Goal: Transaction & Acquisition: Download file/media

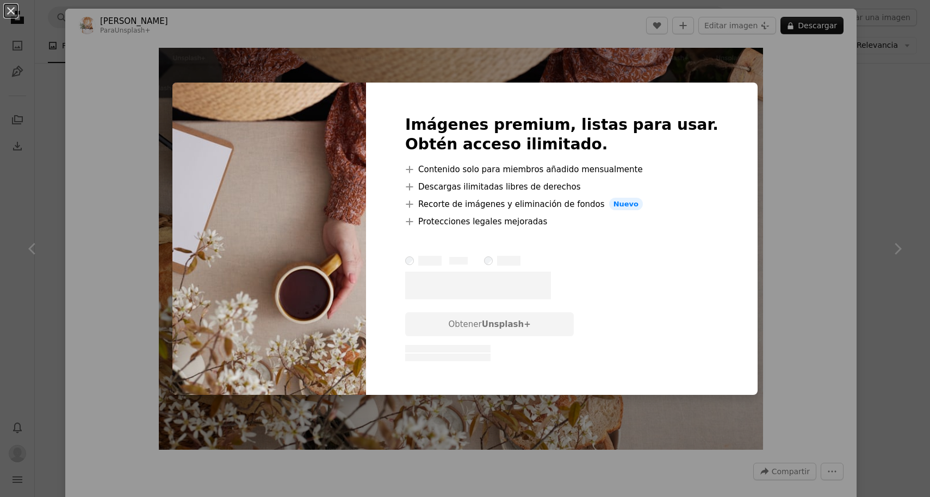
scroll to position [4366, 0]
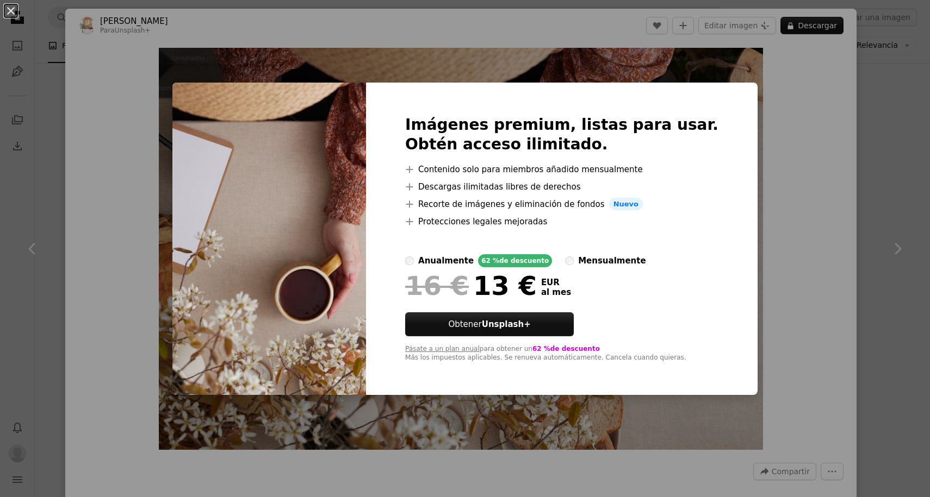
click at [818, 152] on div "An X shape Imágenes premium, listas para usar. Obtén acceso ilimitado. A plus s…" at bounding box center [465, 248] width 930 height 497
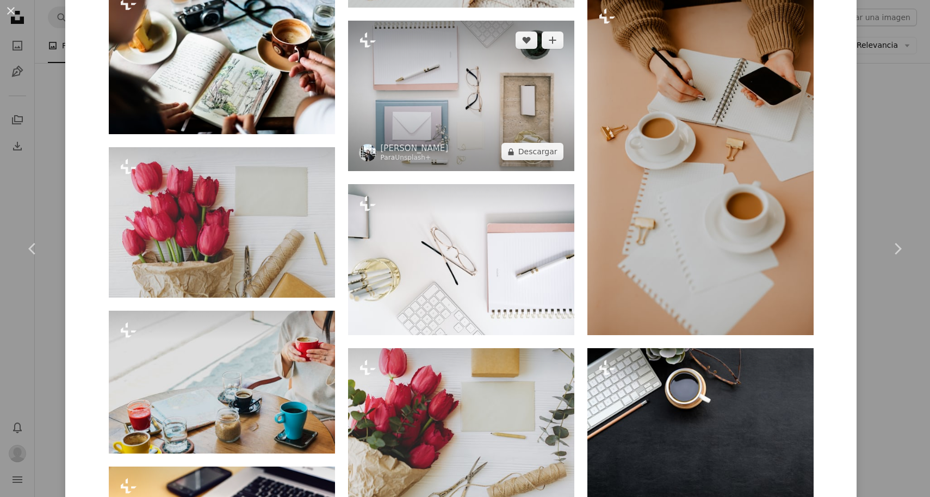
scroll to position [2557, 0]
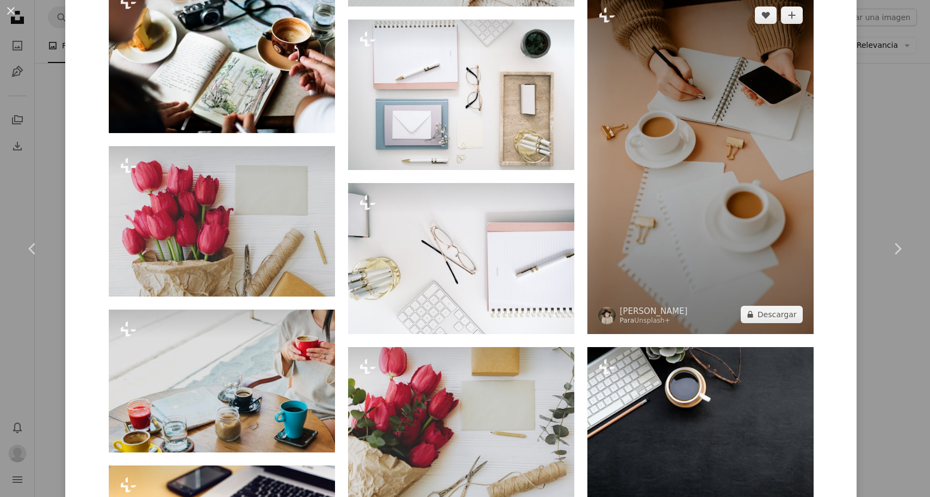
click at [686, 162] on img at bounding box center [700, 165] width 226 height 339
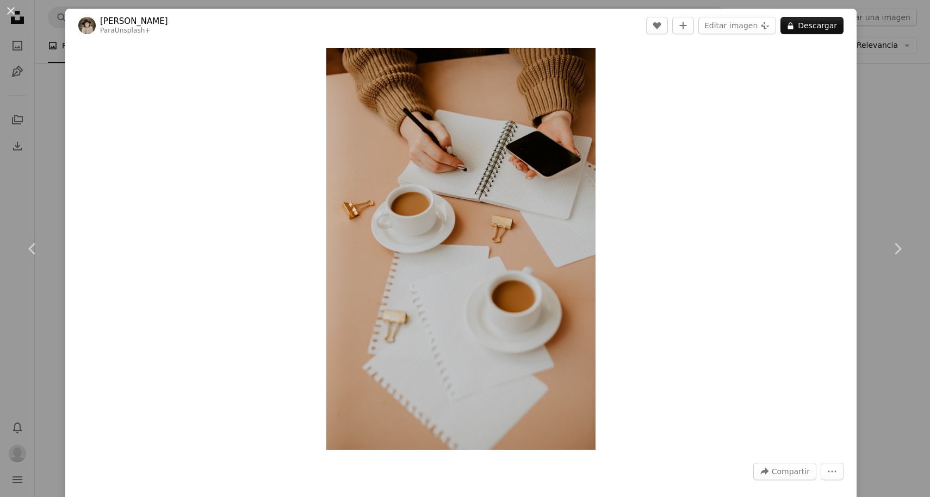
click at [874, 70] on div "An X shape Chevron left Chevron right [PERSON_NAME] Para Unsplash+ A heart A pl…" at bounding box center [465, 248] width 930 height 497
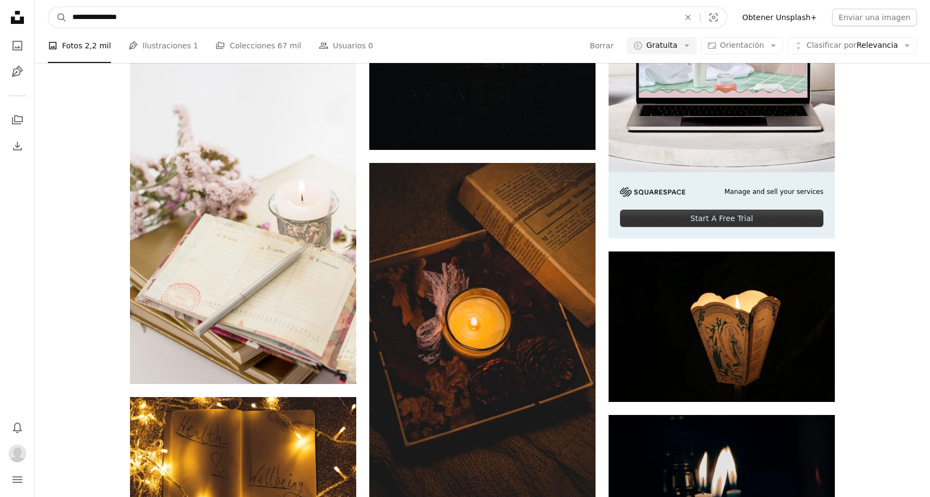
click at [353, 20] on input "**********" at bounding box center [371, 17] width 609 height 21
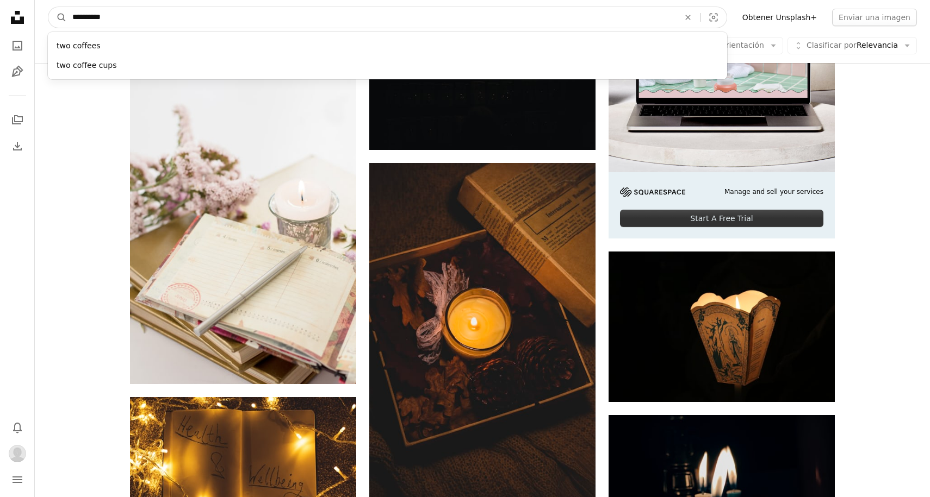
type input "**********"
click at [58, 17] on button "A magnifying glass" at bounding box center [57, 17] width 18 height 21
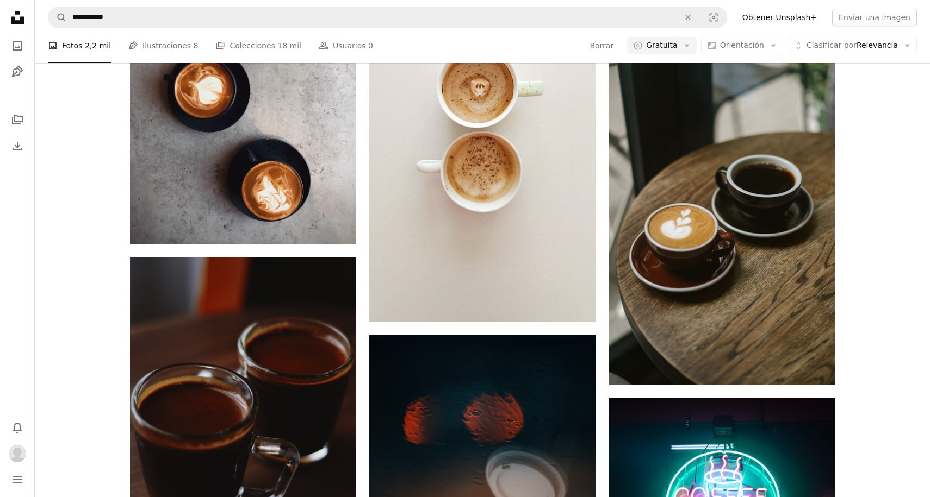
scroll to position [1341, 0]
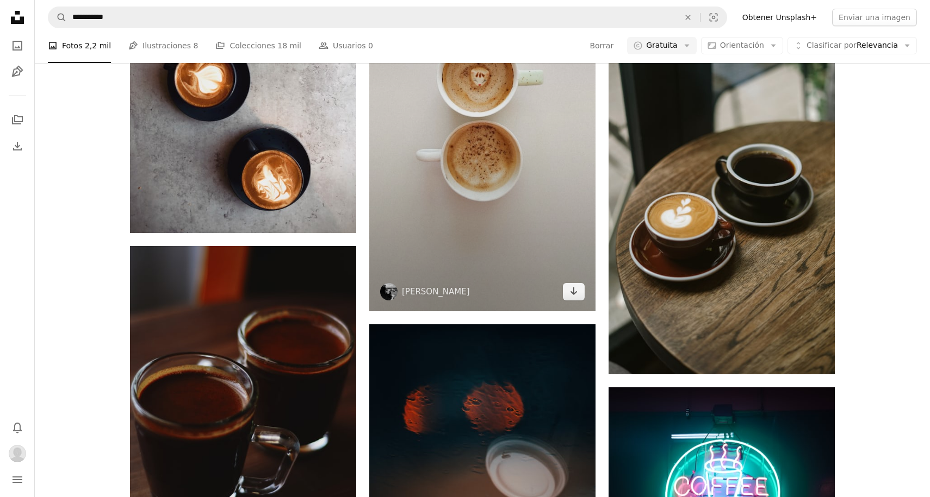
click at [506, 134] on img at bounding box center [482, 111] width 226 height 402
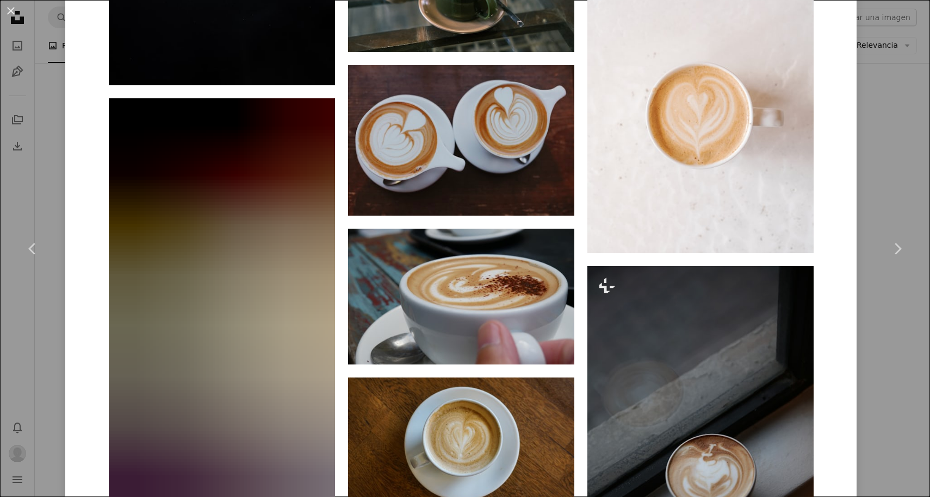
scroll to position [4881, 0]
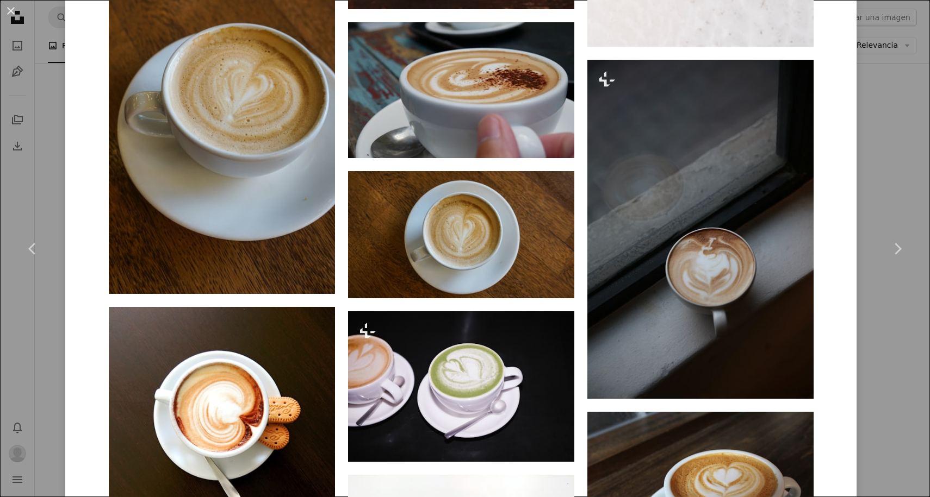
click at [899, 41] on div "An X shape Chevron left Chevron right Gülendam Afra Yaşar iamafra A heart A plu…" at bounding box center [465, 248] width 930 height 497
